Goal: Information Seeking & Learning: Learn about a topic

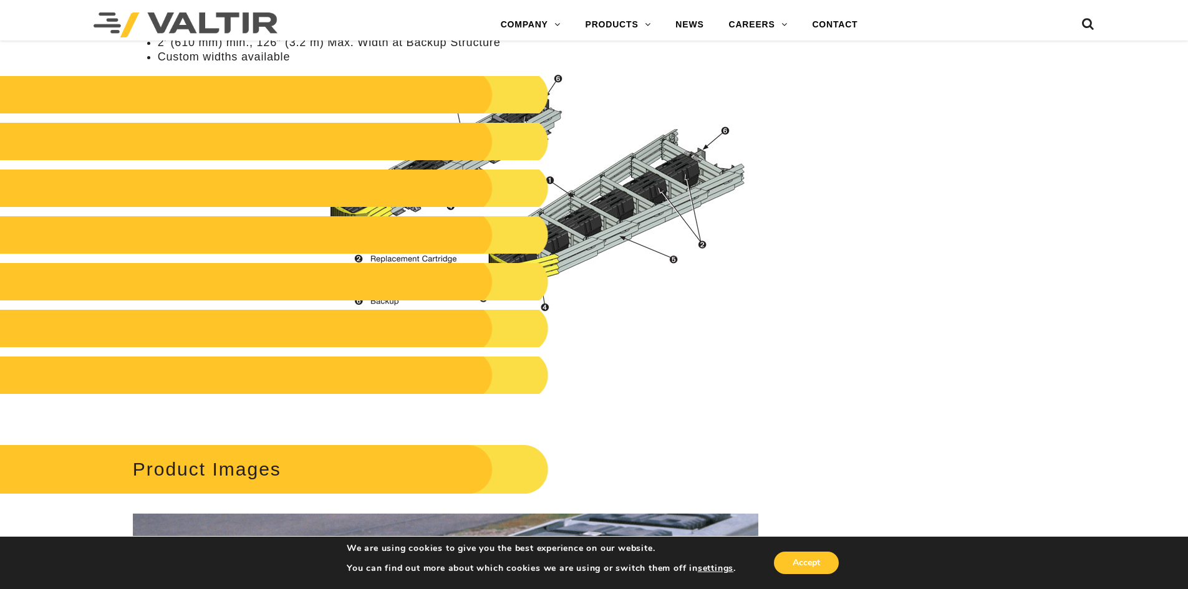
scroll to position [1310, 0]
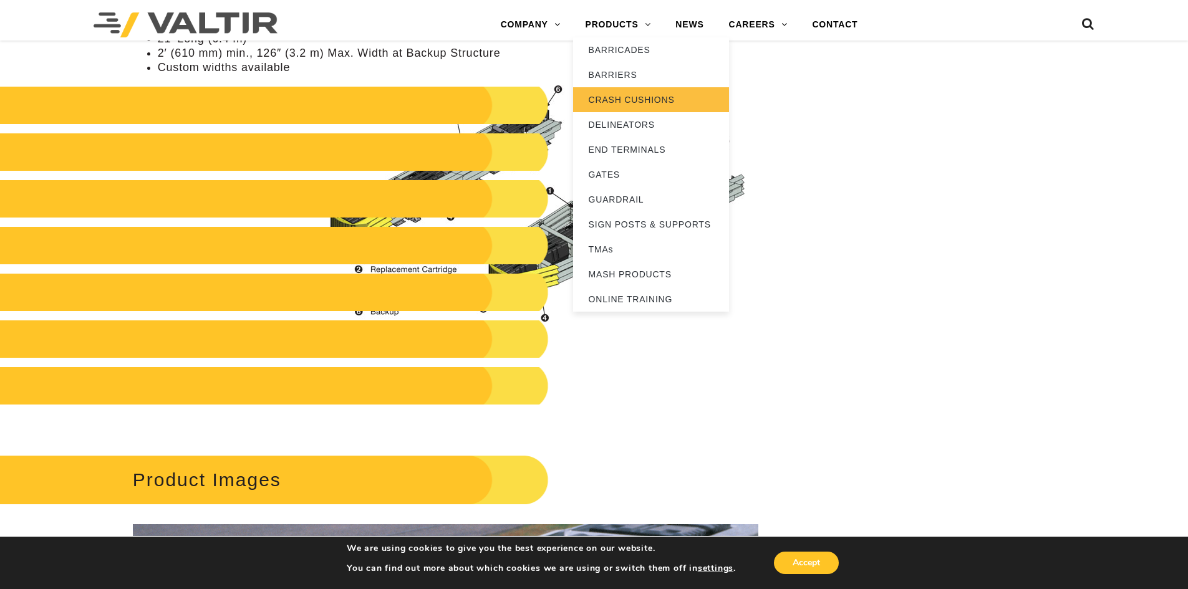
click at [642, 99] on link "CRASH CUSHIONS" at bounding box center [651, 99] width 156 height 25
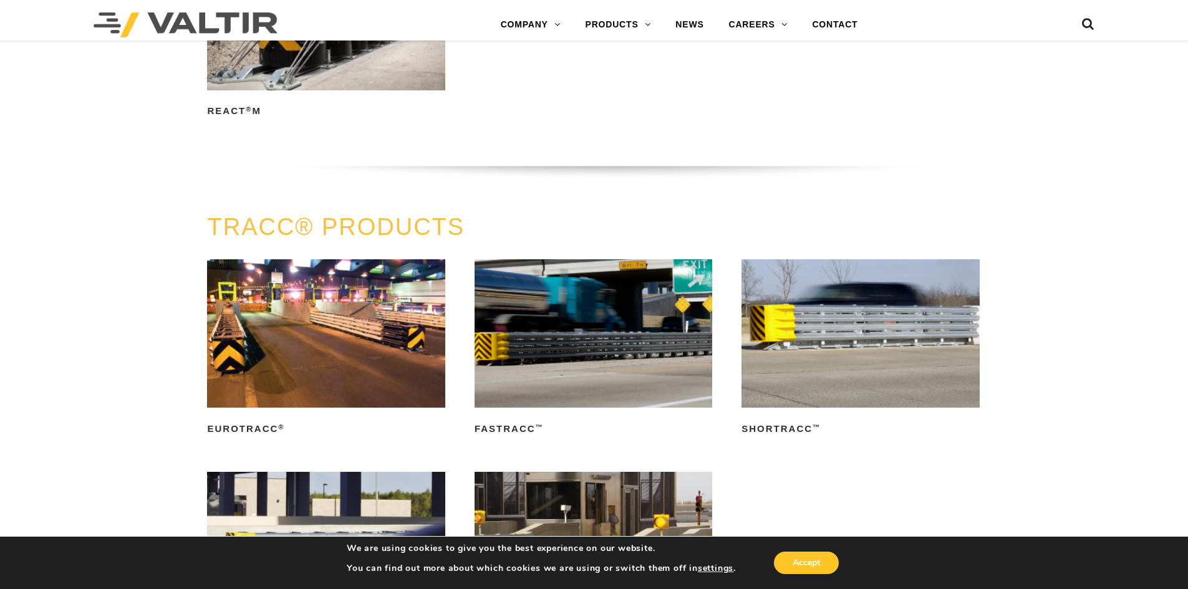
scroll to position [1808, 0]
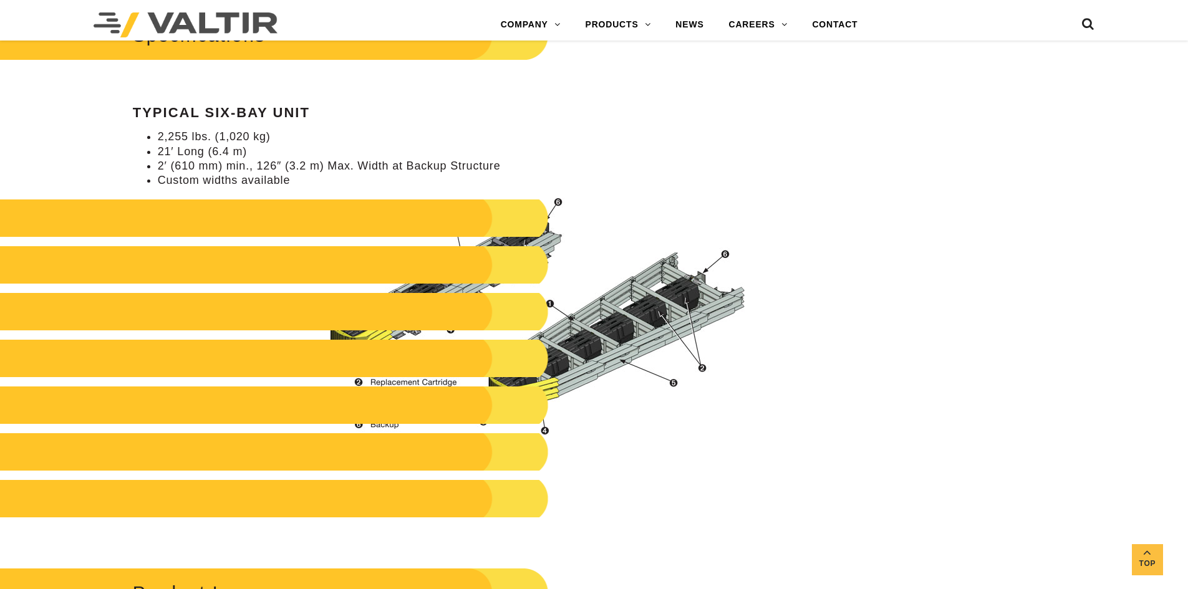
scroll to position [1112, 0]
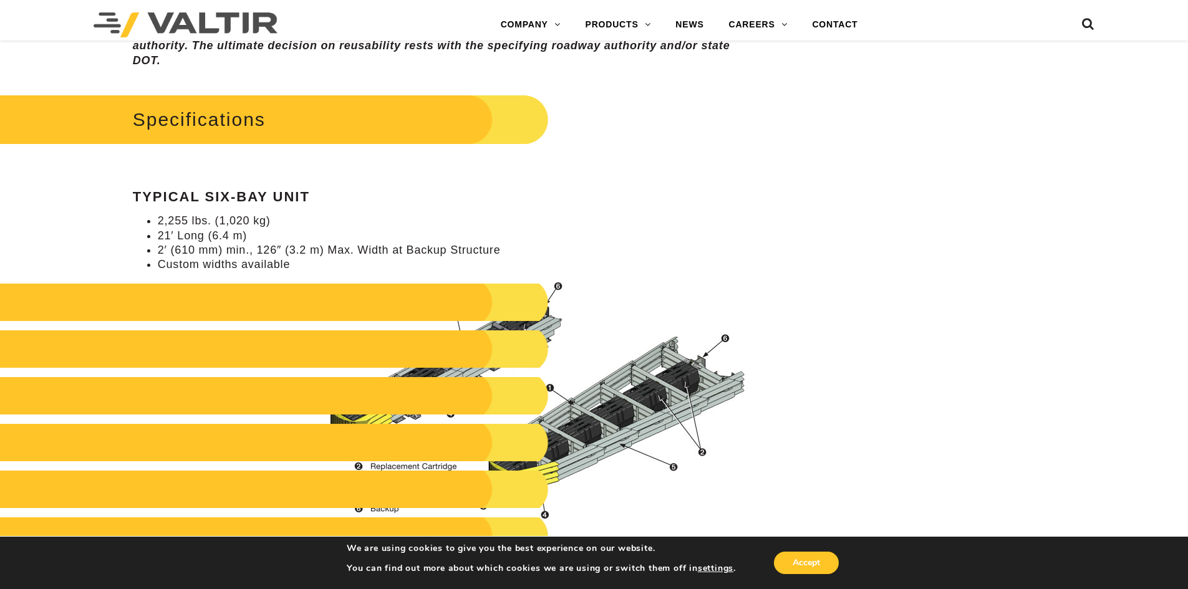
click at [386, 297] on h2 at bounding box center [251, 302] width 594 height 37
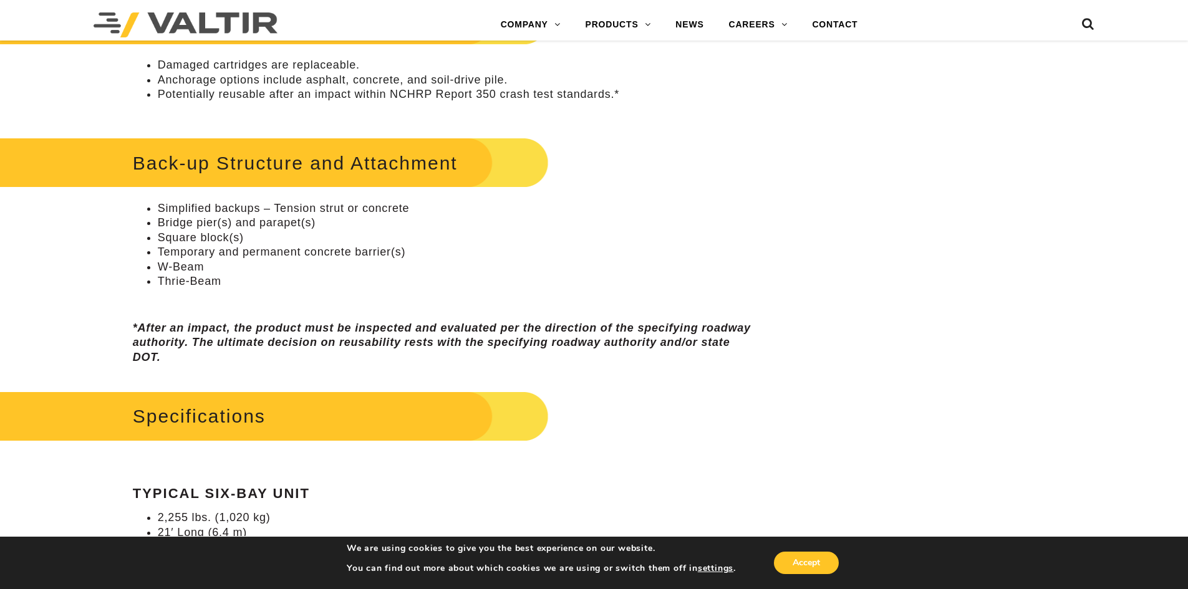
scroll to position [738, 0]
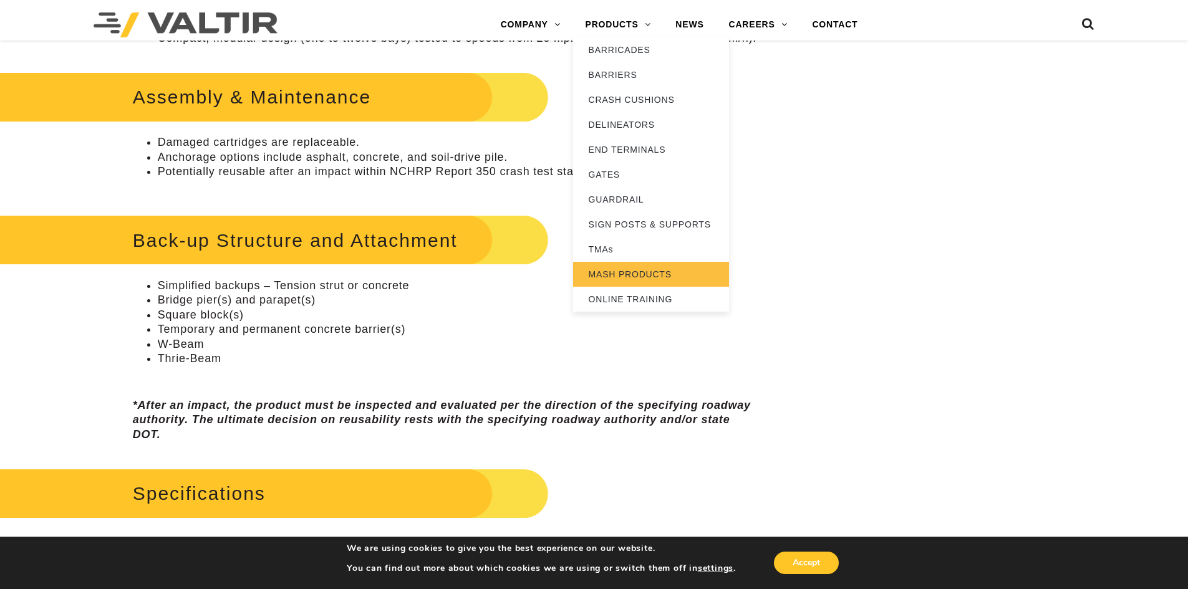
click at [611, 276] on link "MASH PRODUCTS" at bounding box center [651, 274] width 156 height 25
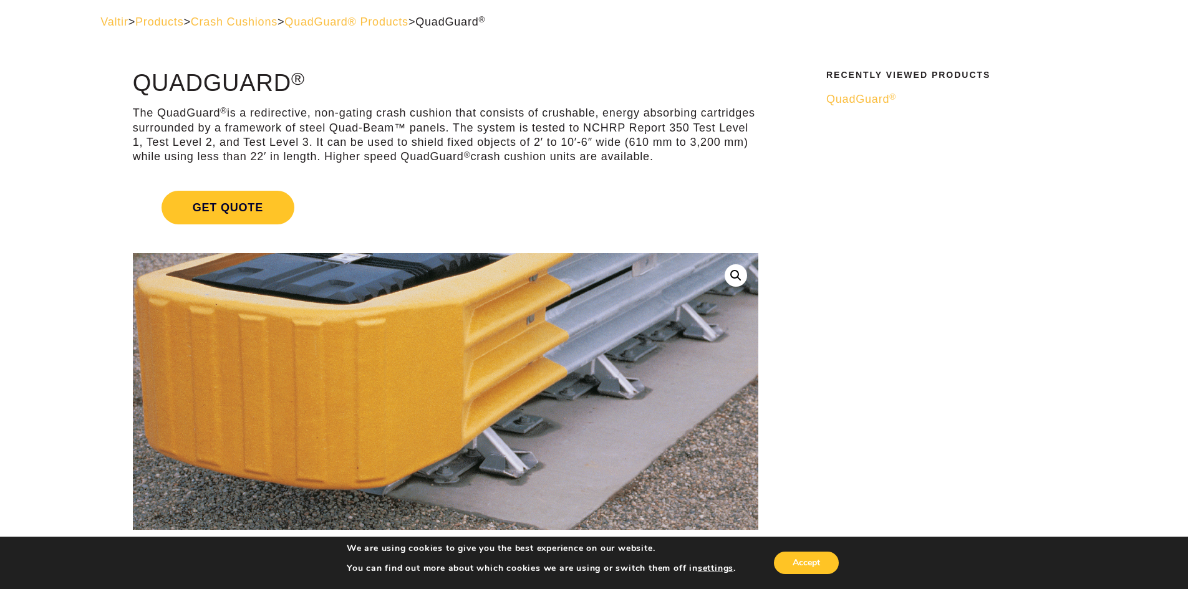
scroll to position [52, 0]
